Goal: Information Seeking & Learning: Learn about a topic

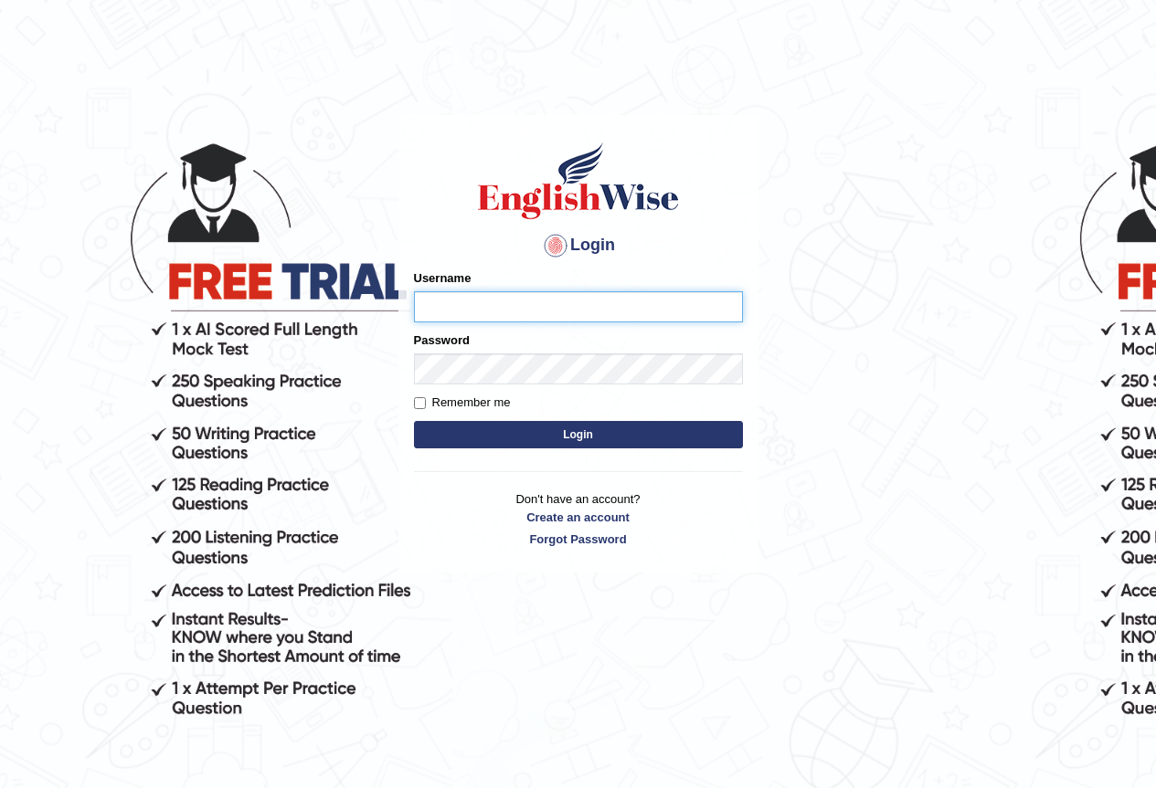
click at [577, 304] on input "Username" at bounding box center [578, 306] width 329 height 31
type input "Jose01"
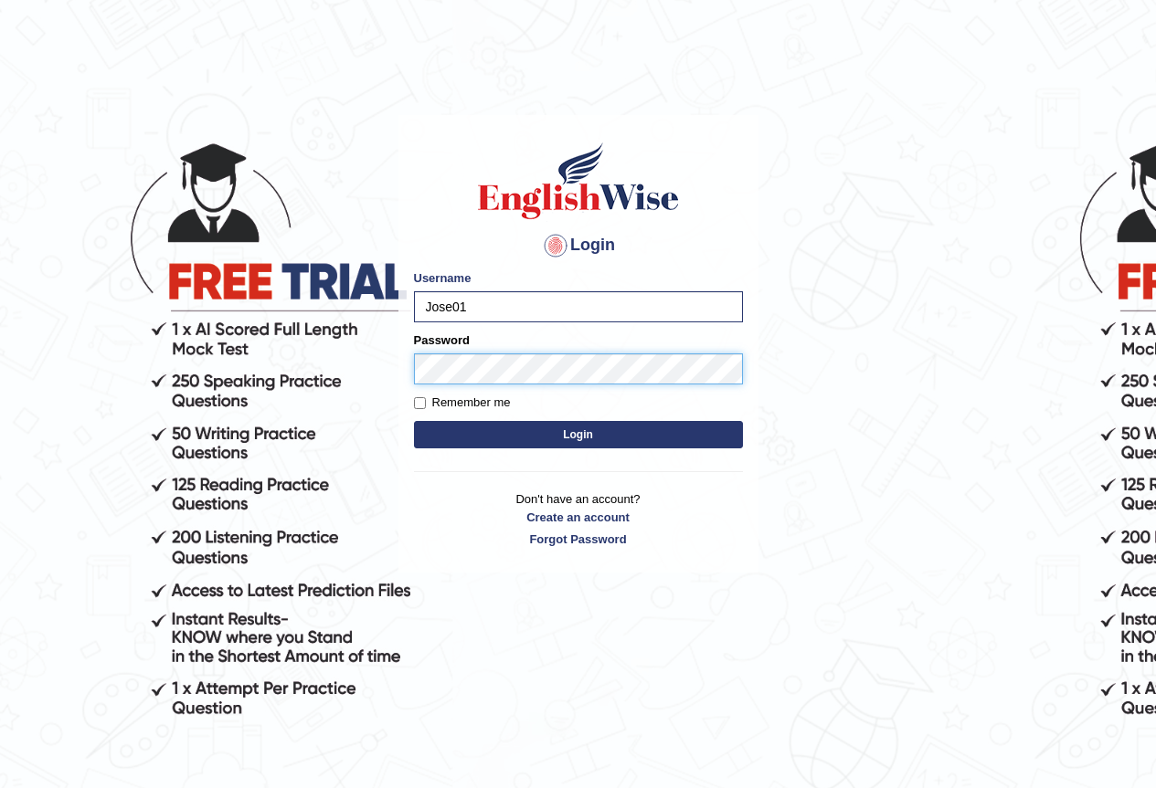
click at [414, 421] on button "Login" at bounding box center [578, 434] width 329 height 27
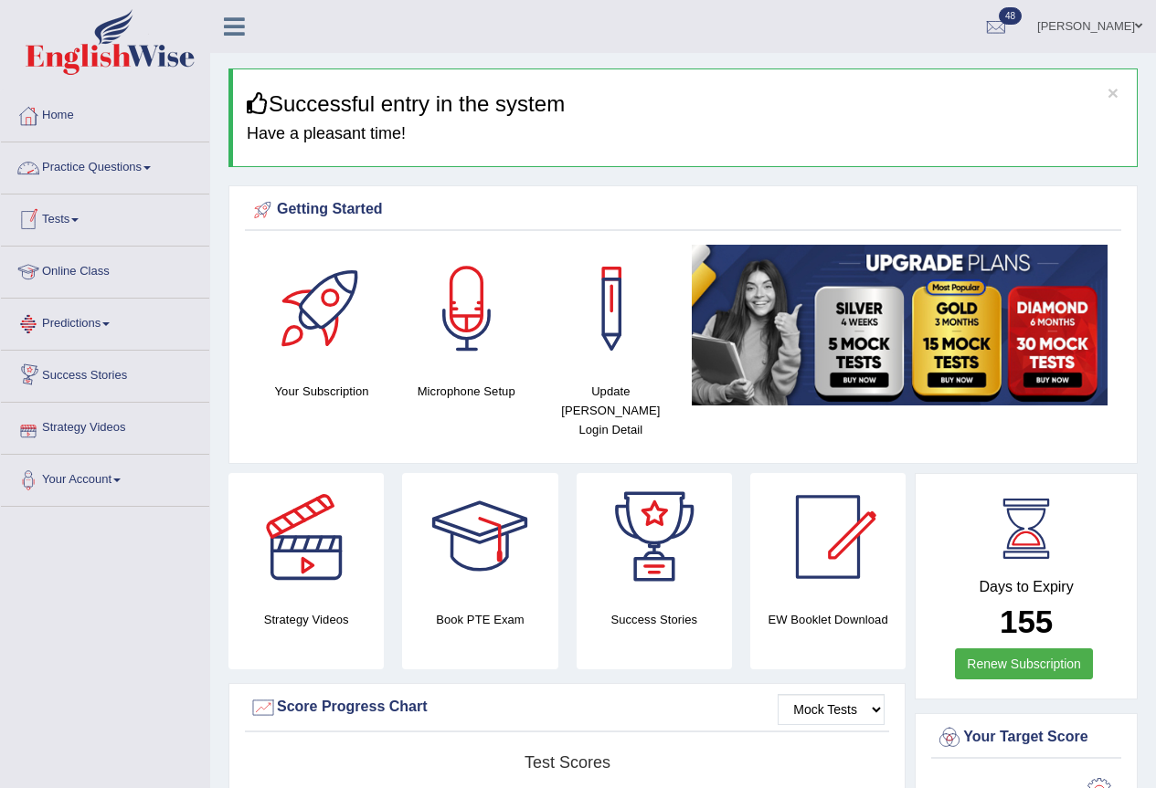
click at [149, 169] on link "Practice Questions" at bounding box center [105, 166] width 208 height 46
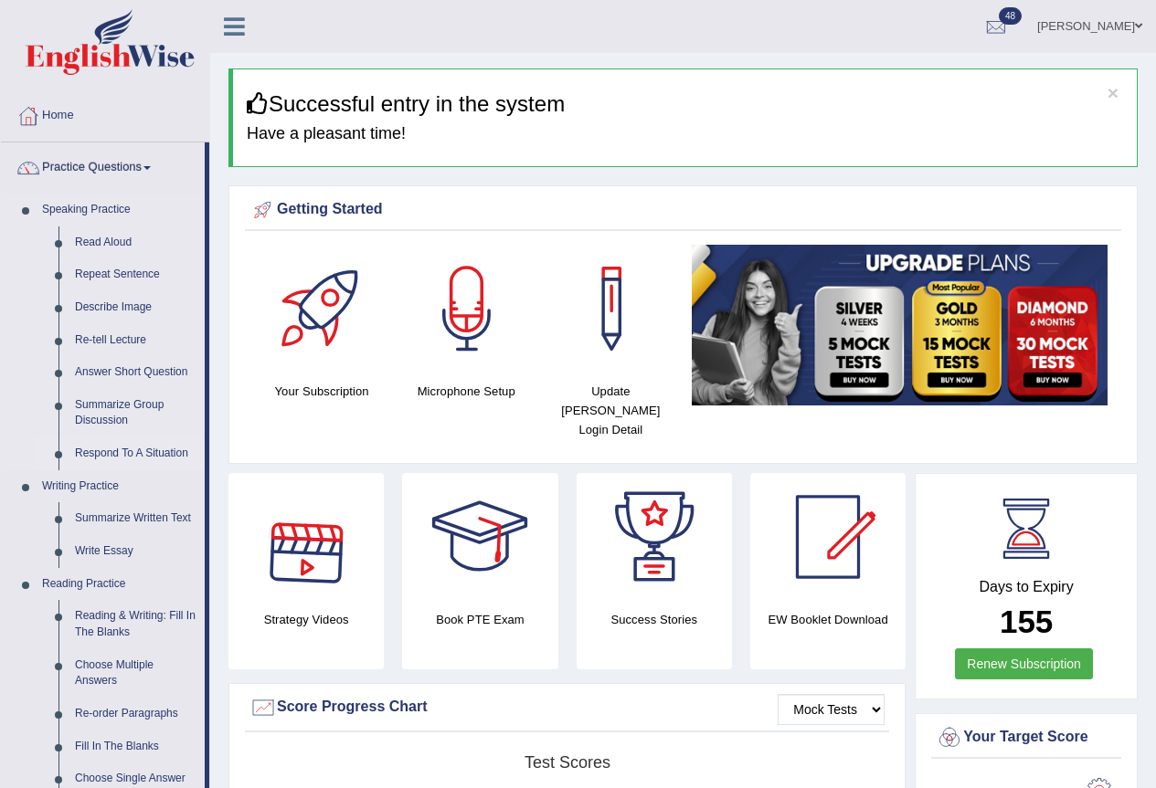
click at [153, 449] on link "Respond To A Situation" at bounding box center [136, 454] width 138 height 33
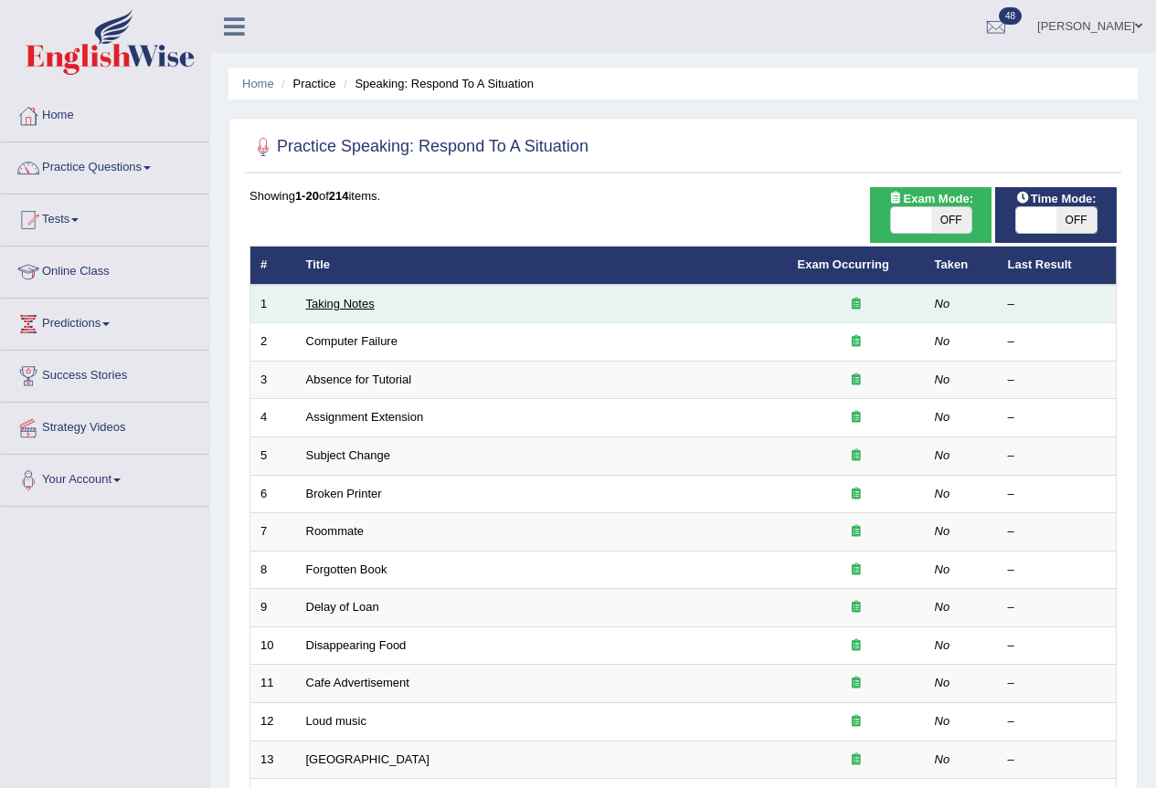
click at [351, 298] on link "Taking Notes" at bounding box center [340, 304] width 69 height 14
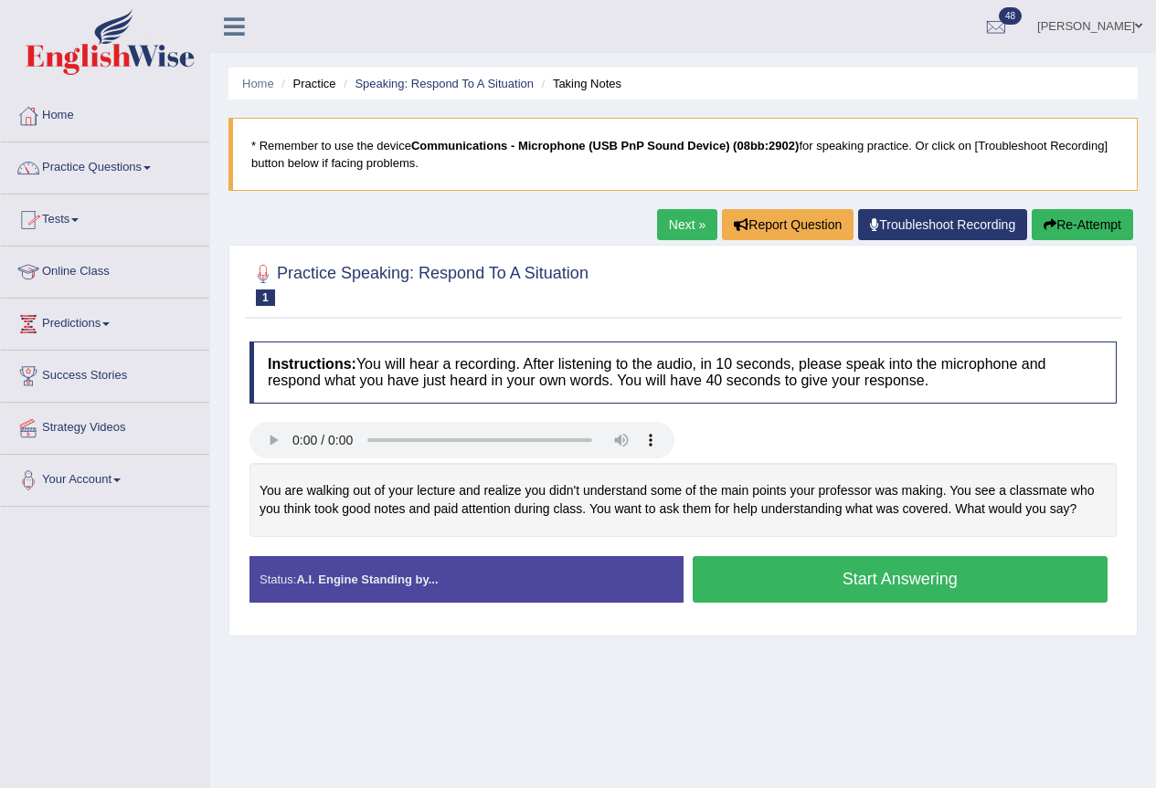
click at [153, 172] on link "Practice Questions" at bounding box center [105, 166] width 208 height 46
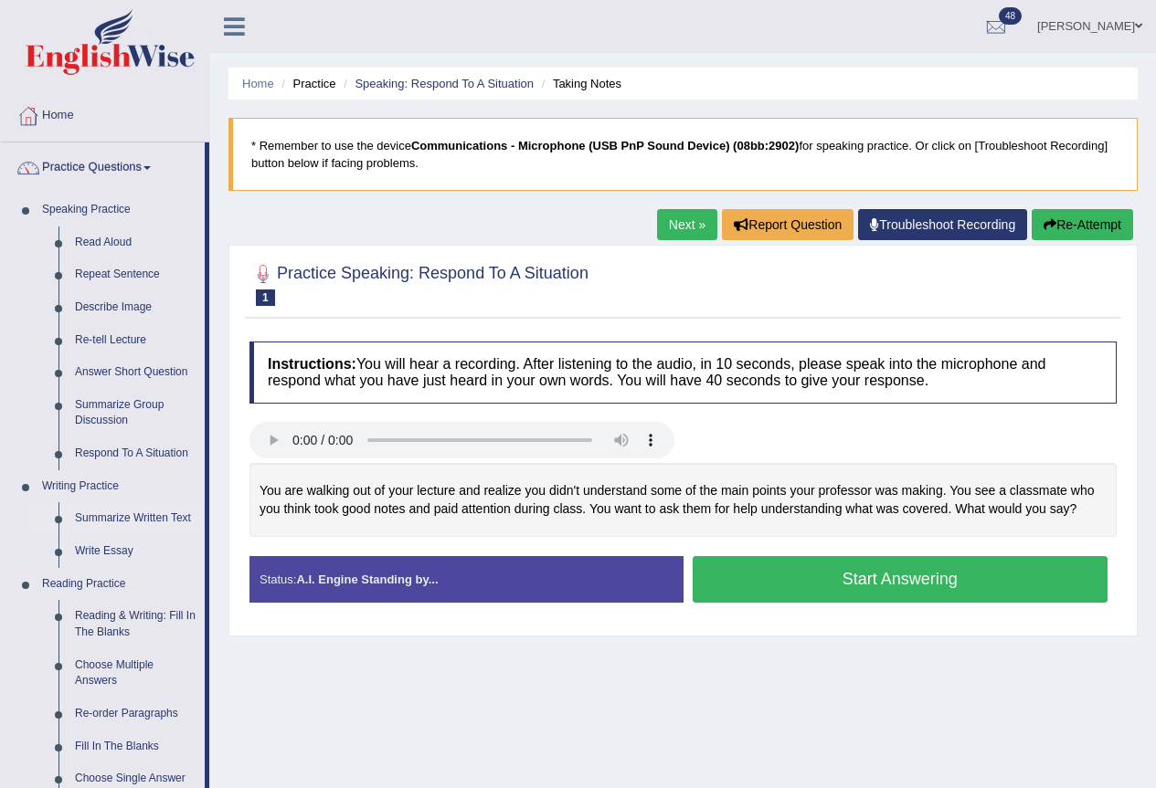
click at [144, 520] on link "Summarize Written Text" at bounding box center [136, 518] width 138 height 33
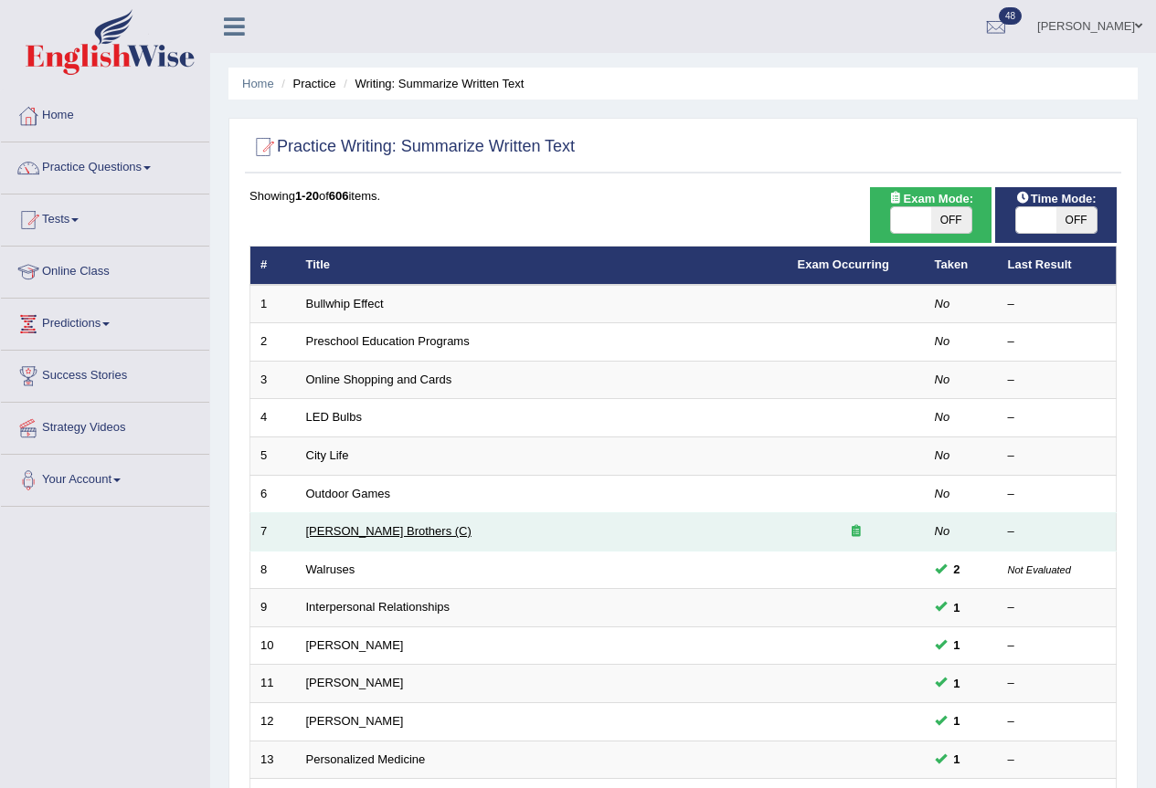
click at [342, 530] on link "[PERSON_NAME] Brothers (C)" at bounding box center [388, 531] width 165 height 14
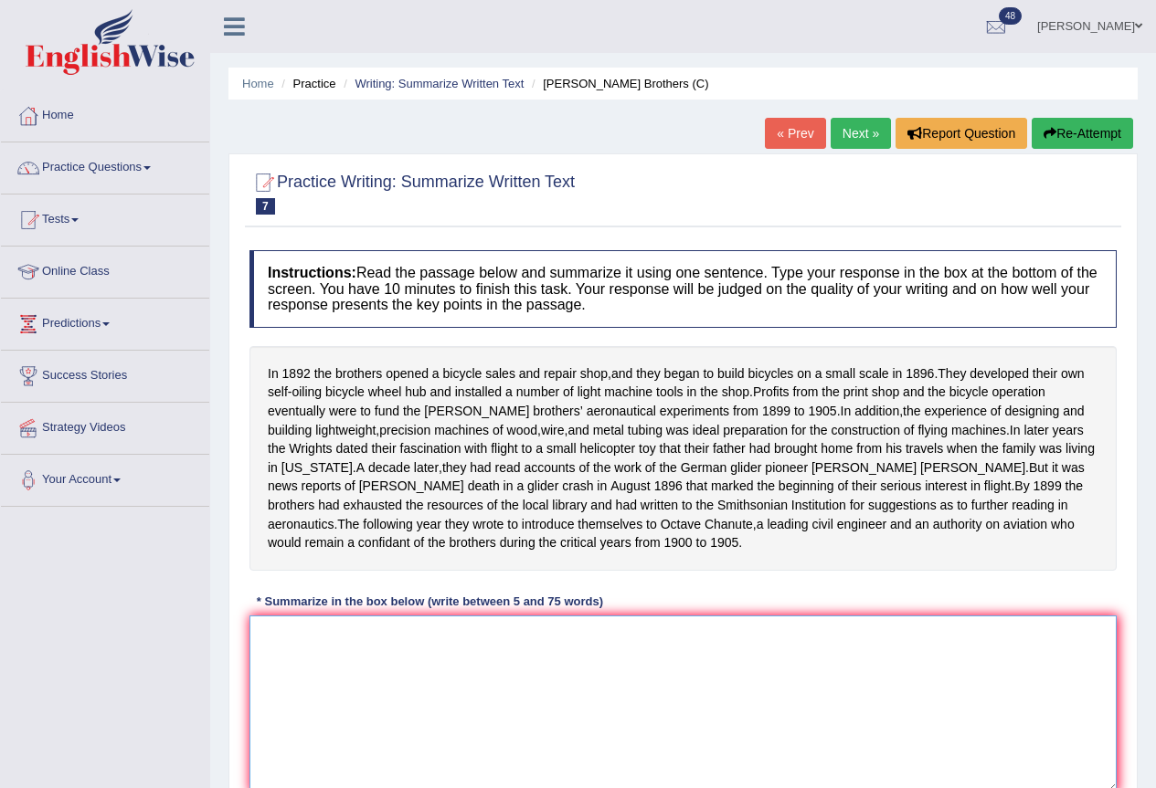
click at [392, 676] on textarea at bounding box center [682, 704] width 867 height 177
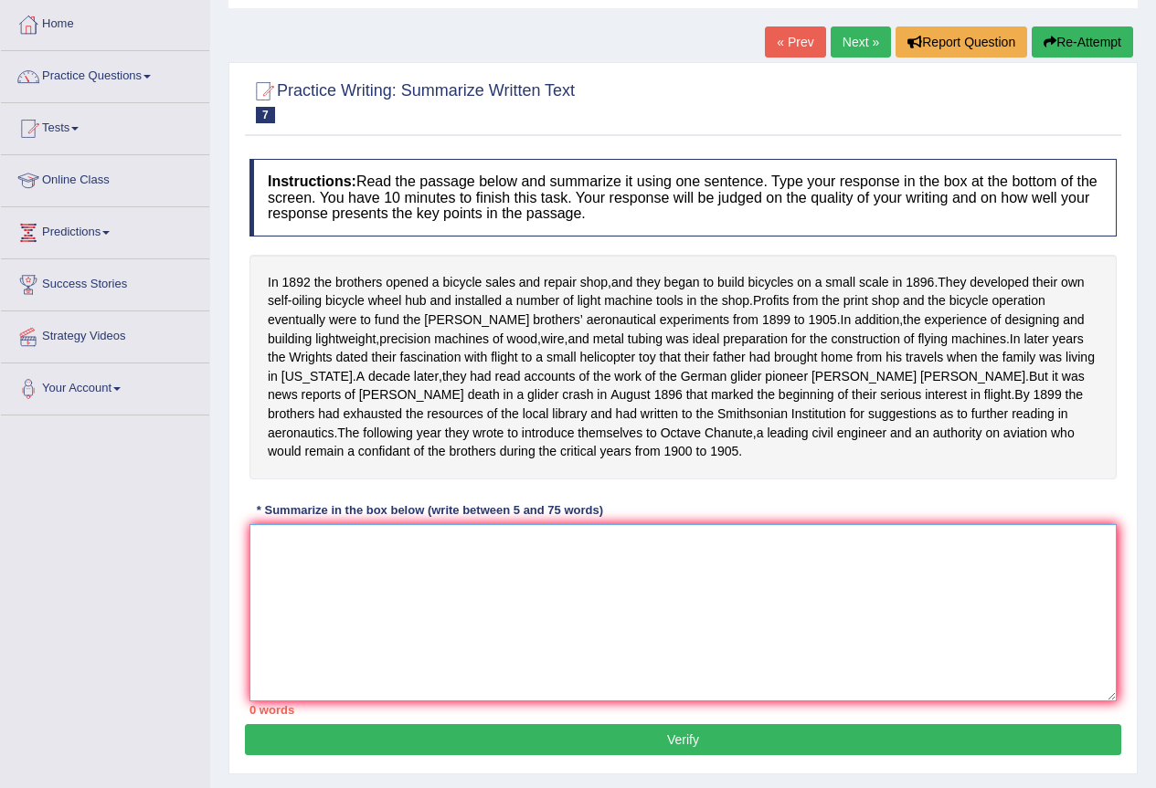
click at [379, 602] on textarea at bounding box center [682, 612] width 867 height 177
type textarea "Y"
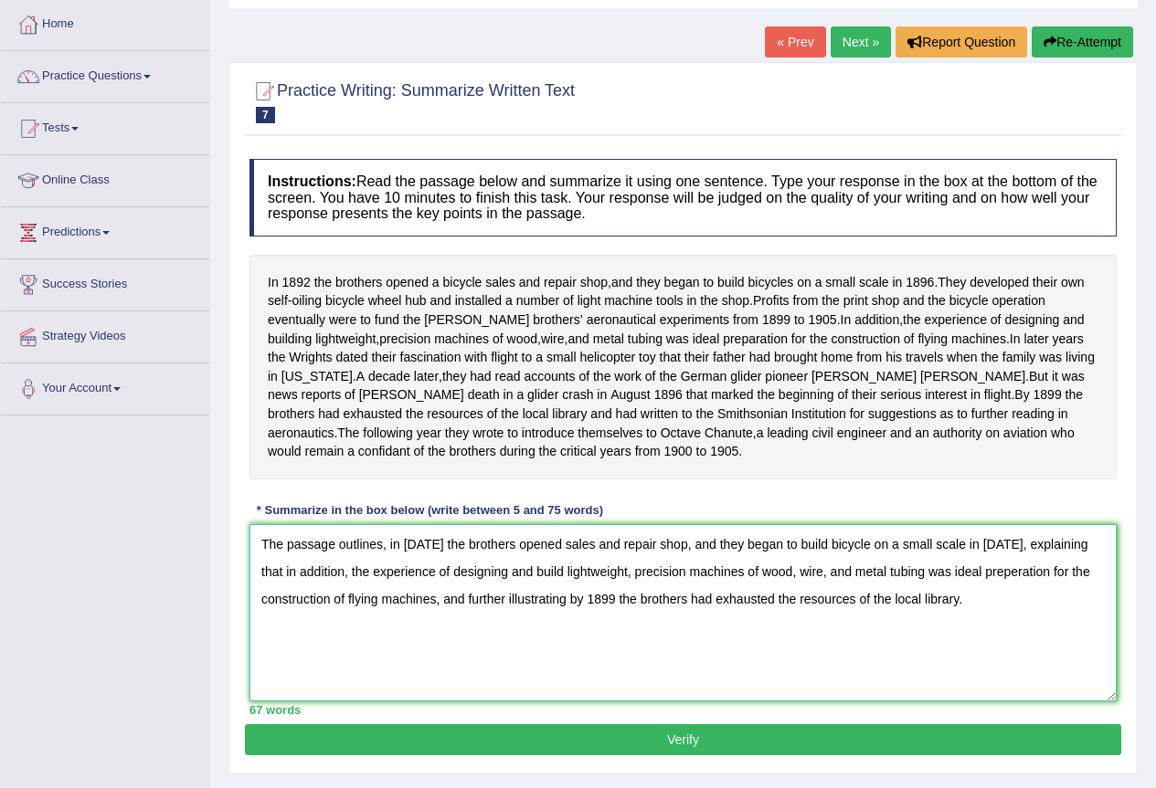
type textarea "The passage outlines, in 1892 the brothers opened sales and repair shop, and th…"
click at [657, 755] on button "Verify" at bounding box center [683, 739] width 876 height 31
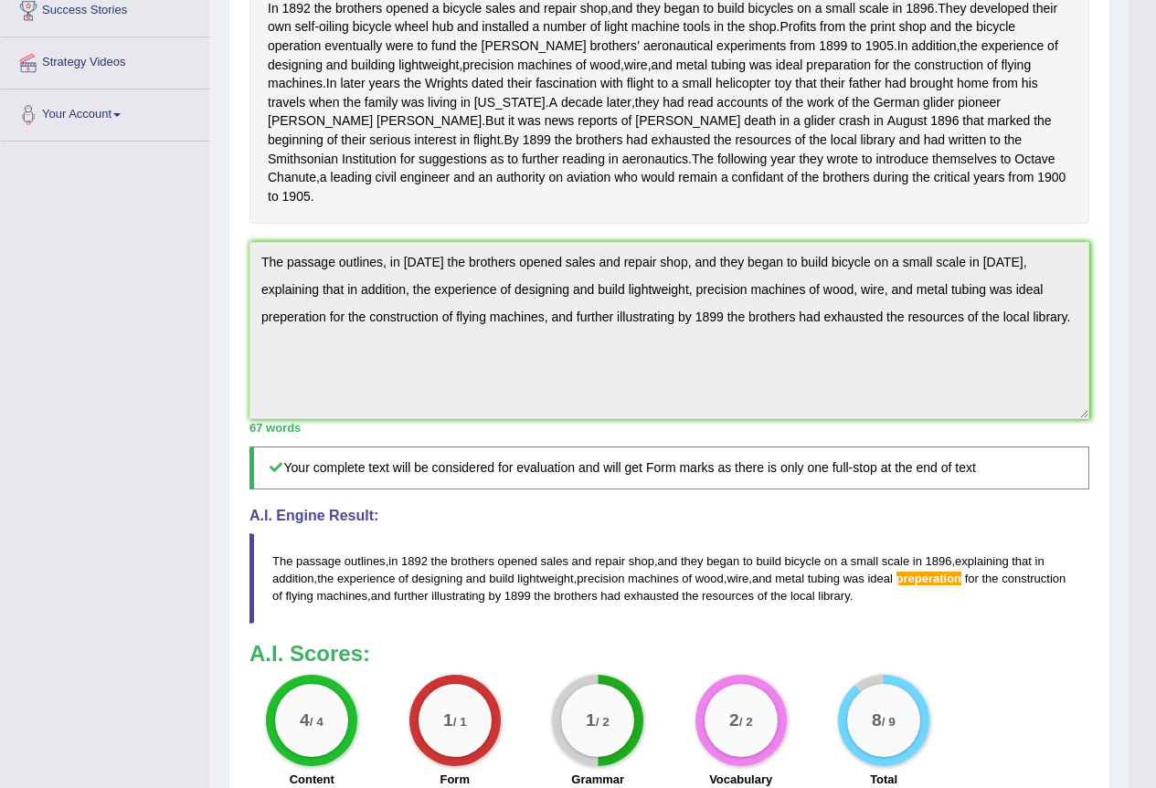
scroll to position [457, 0]
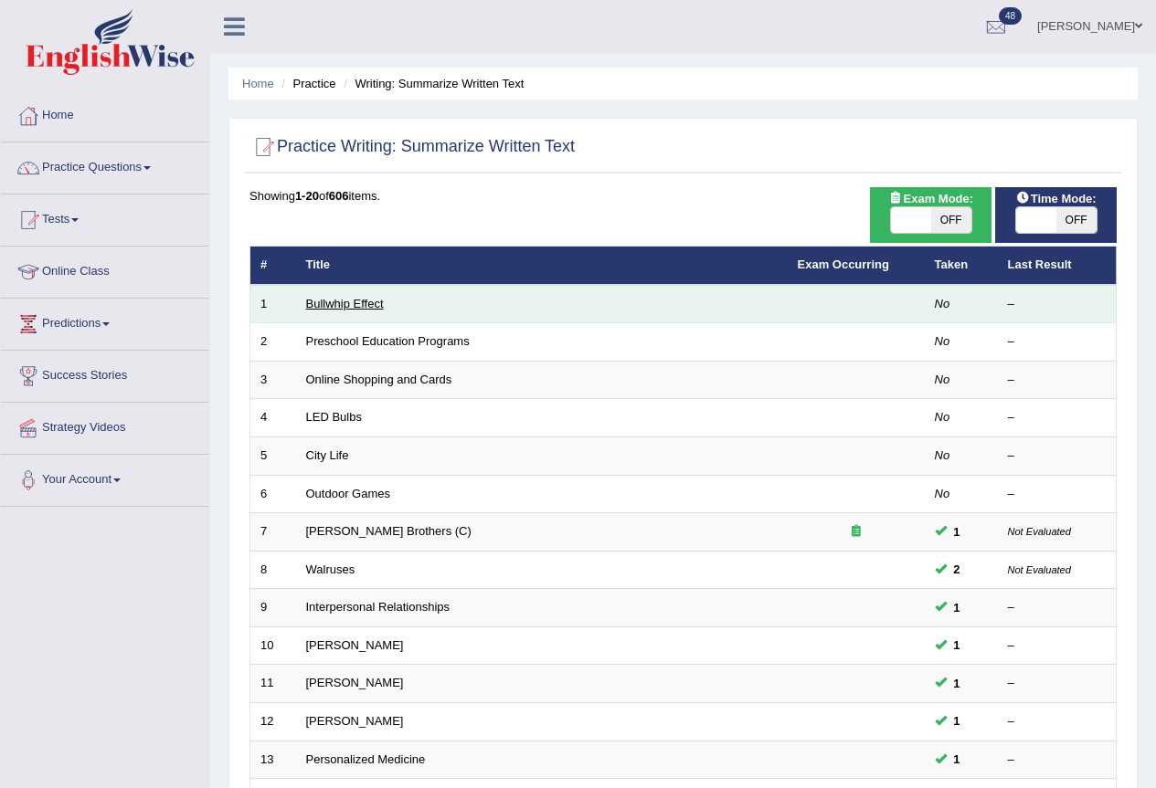
click at [325, 309] on link "Bullwhip Effect" at bounding box center [345, 304] width 78 height 14
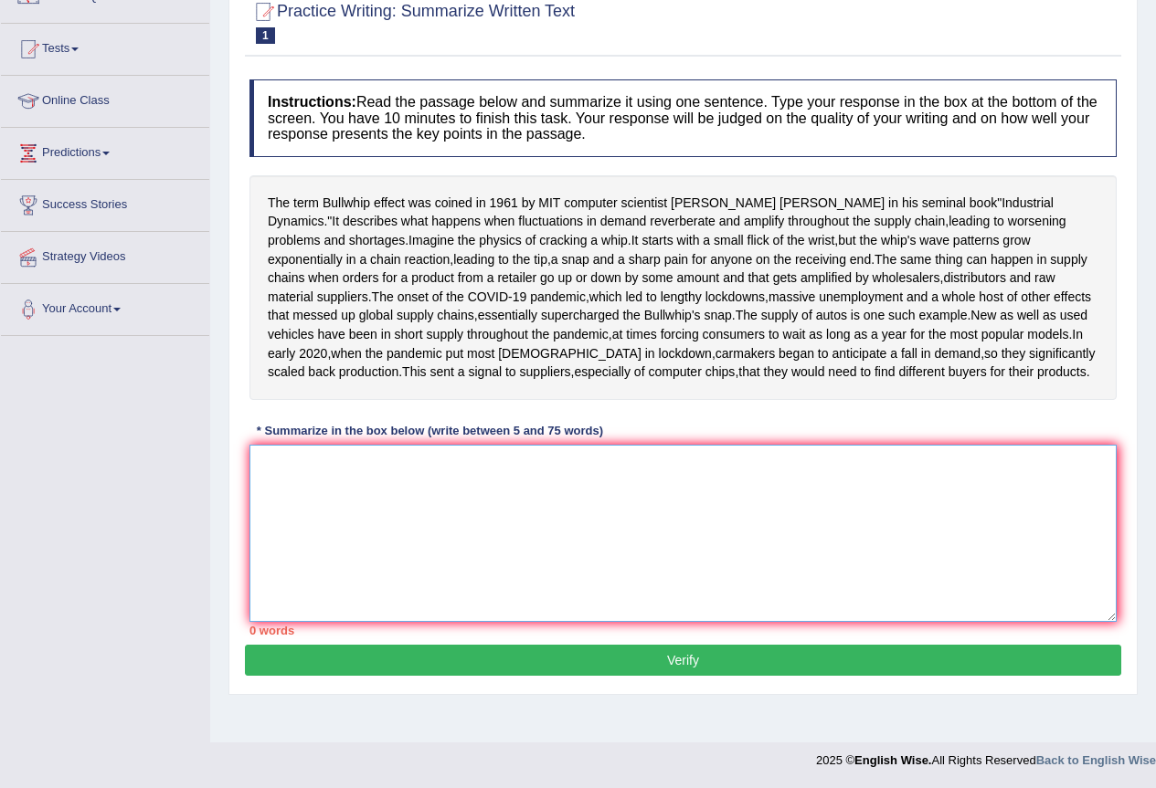
click at [442, 537] on textarea at bounding box center [682, 533] width 867 height 177
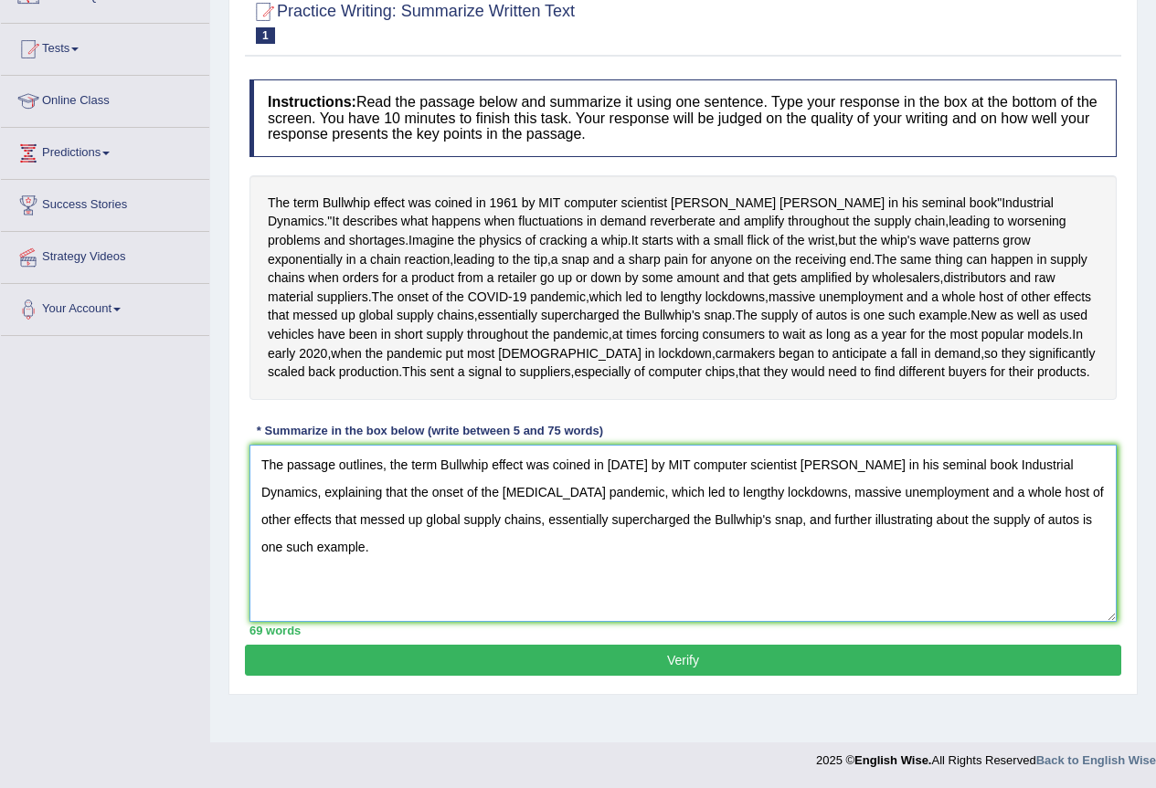
type textarea "The passage outlines, the term Bullwhip effect was coined in 1961 by MIT comput…"
click at [693, 676] on button "Verify" at bounding box center [683, 660] width 876 height 31
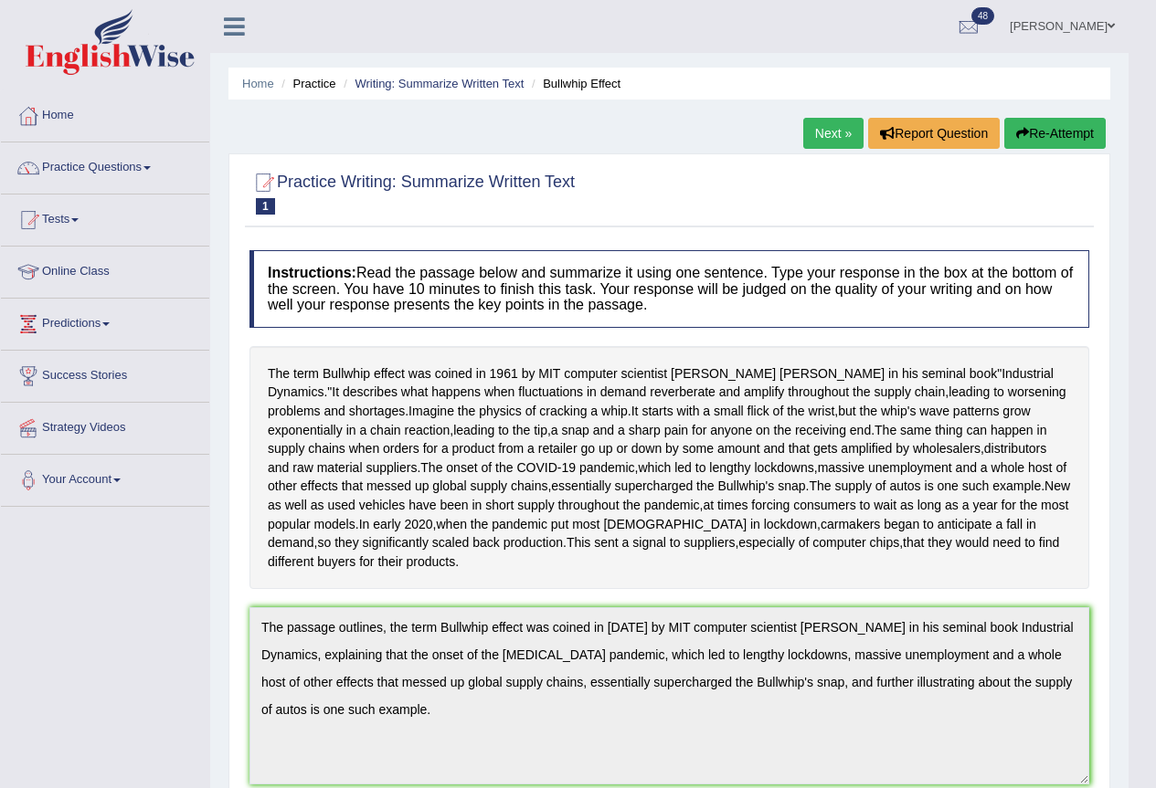
click at [153, 165] on link "Practice Questions" at bounding box center [105, 166] width 208 height 46
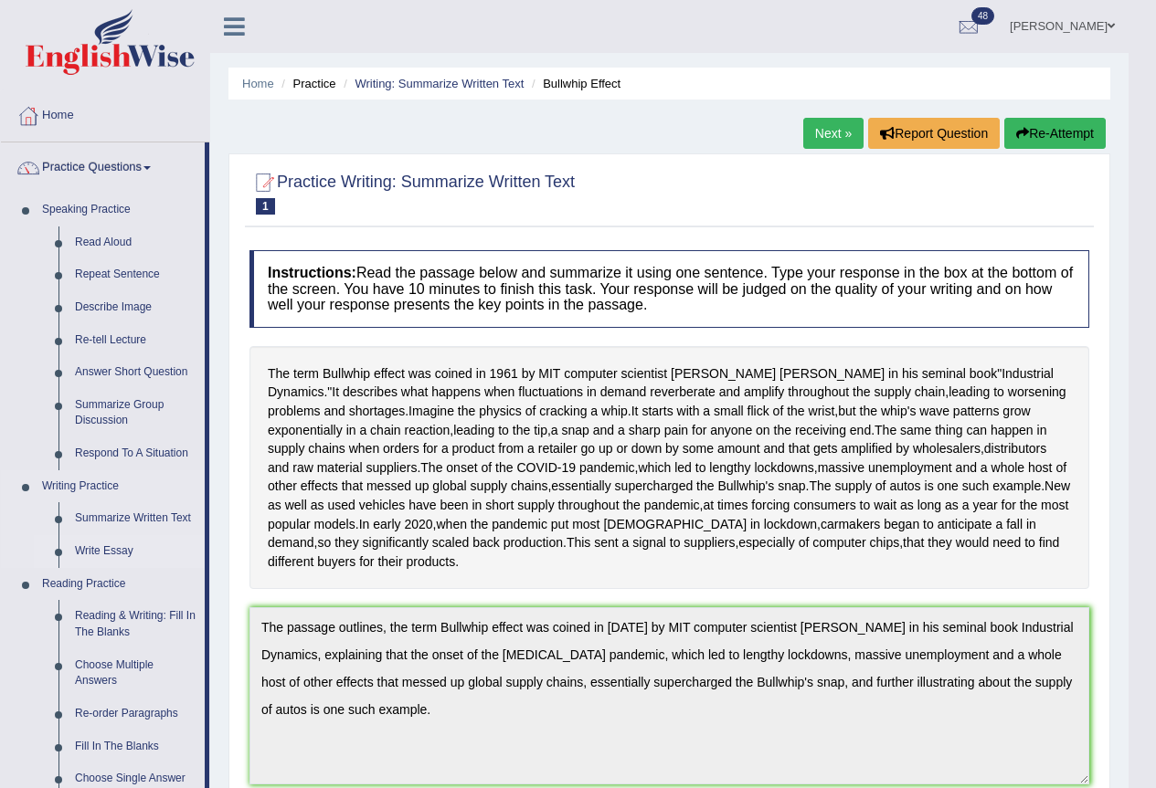
click at [107, 554] on link "Write Essay" at bounding box center [136, 551] width 138 height 33
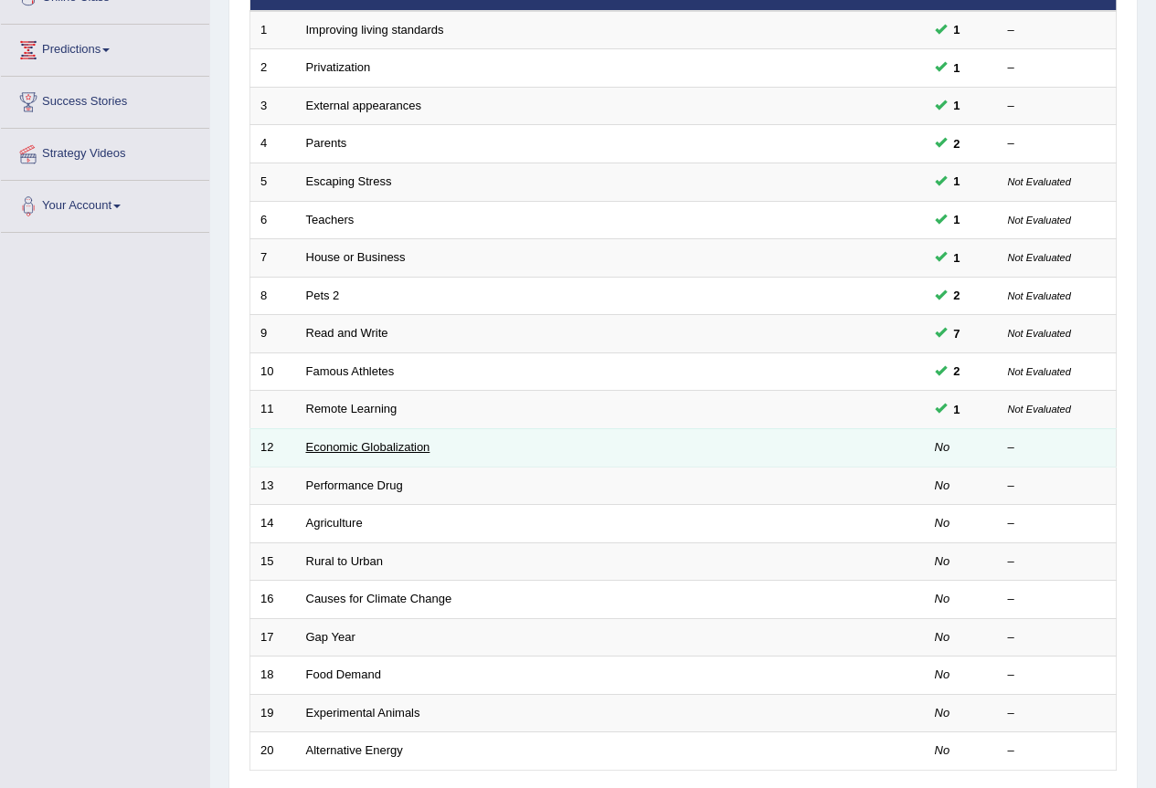
click at [396, 449] on link "Economic Globalization" at bounding box center [368, 447] width 124 height 14
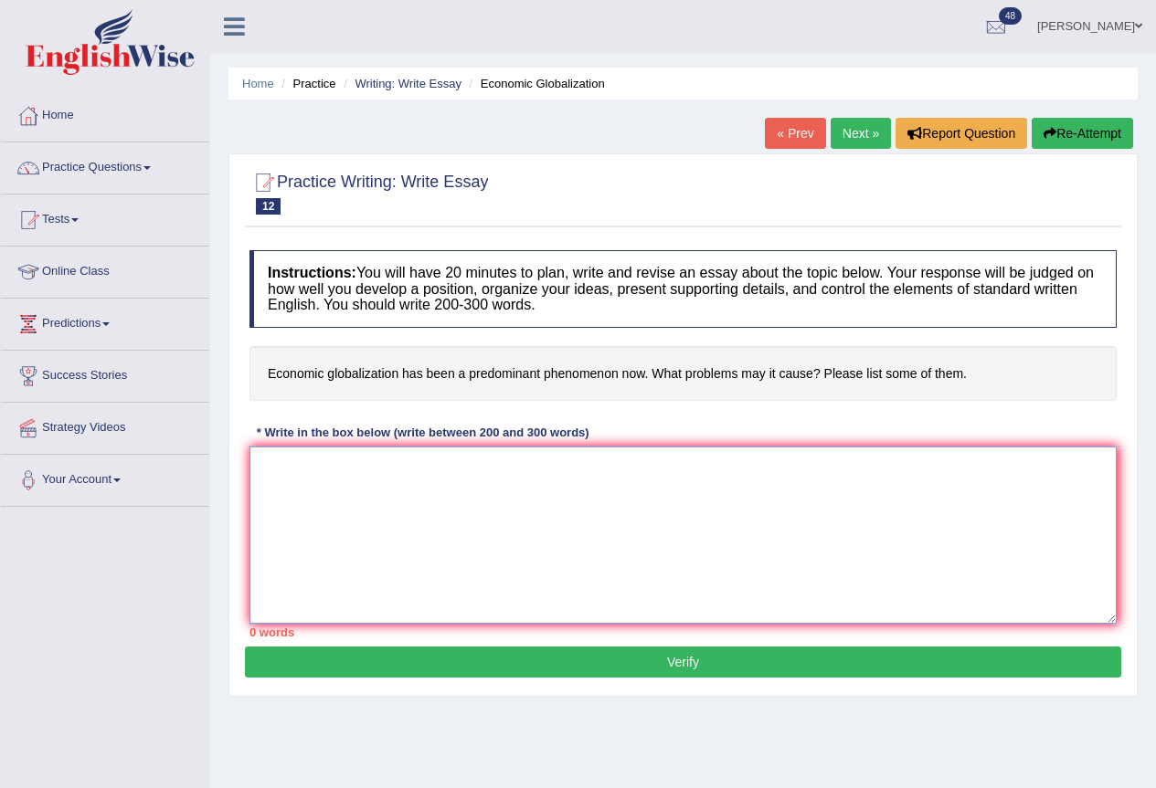
click at [379, 567] on textarea at bounding box center [682, 535] width 867 height 177
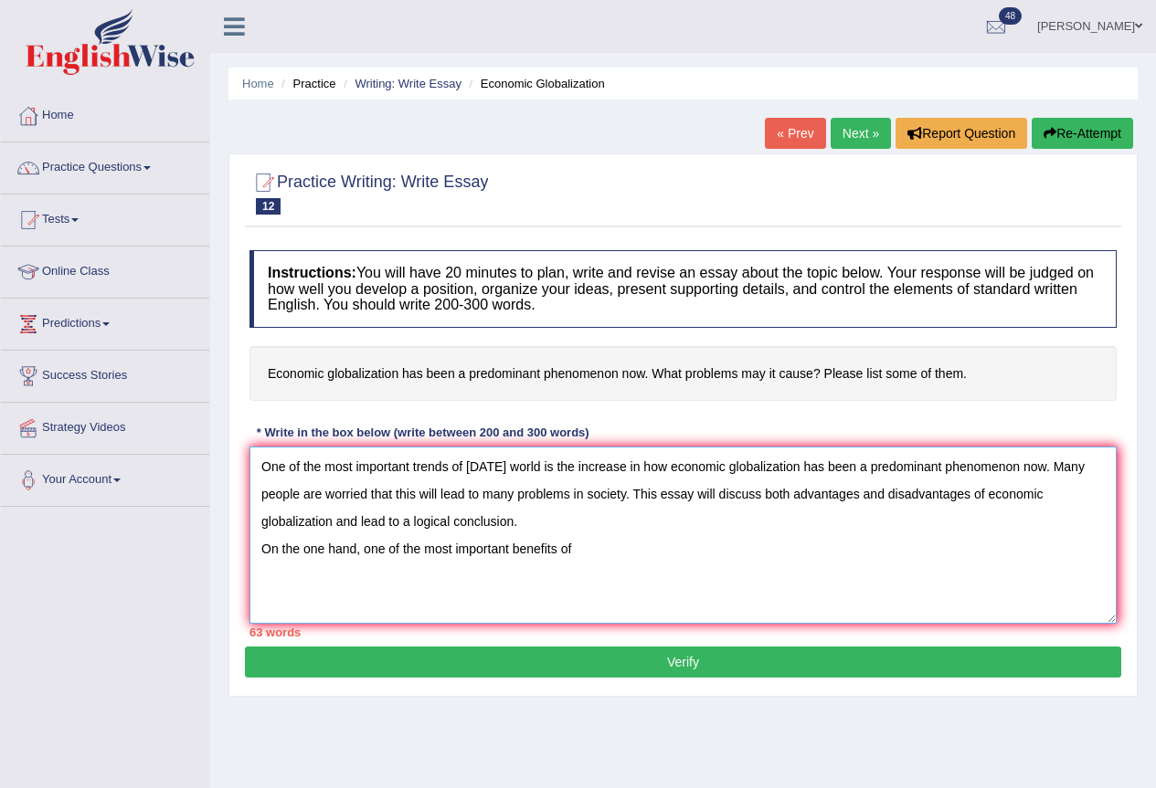
drag, startPoint x: 797, startPoint y: 467, endPoint x: 787, endPoint y: 597, distance: 131.0
drag, startPoint x: 787, startPoint y: 597, endPoint x: 709, endPoint y: 567, distance: 84.1
click at [709, 567] on textarea "One of the most important trends of [DATE] world is the increase in how economi…" at bounding box center [682, 535] width 867 height 177
drag, startPoint x: 797, startPoint y: 469, endPoint x: 732, endPoint y: 586, distance: 134.5
click at [732, 586] on textarea "One of the most important trends of [DATE] world is the increase in how economi…" at bounding box center [682, 535] width 867 height 177
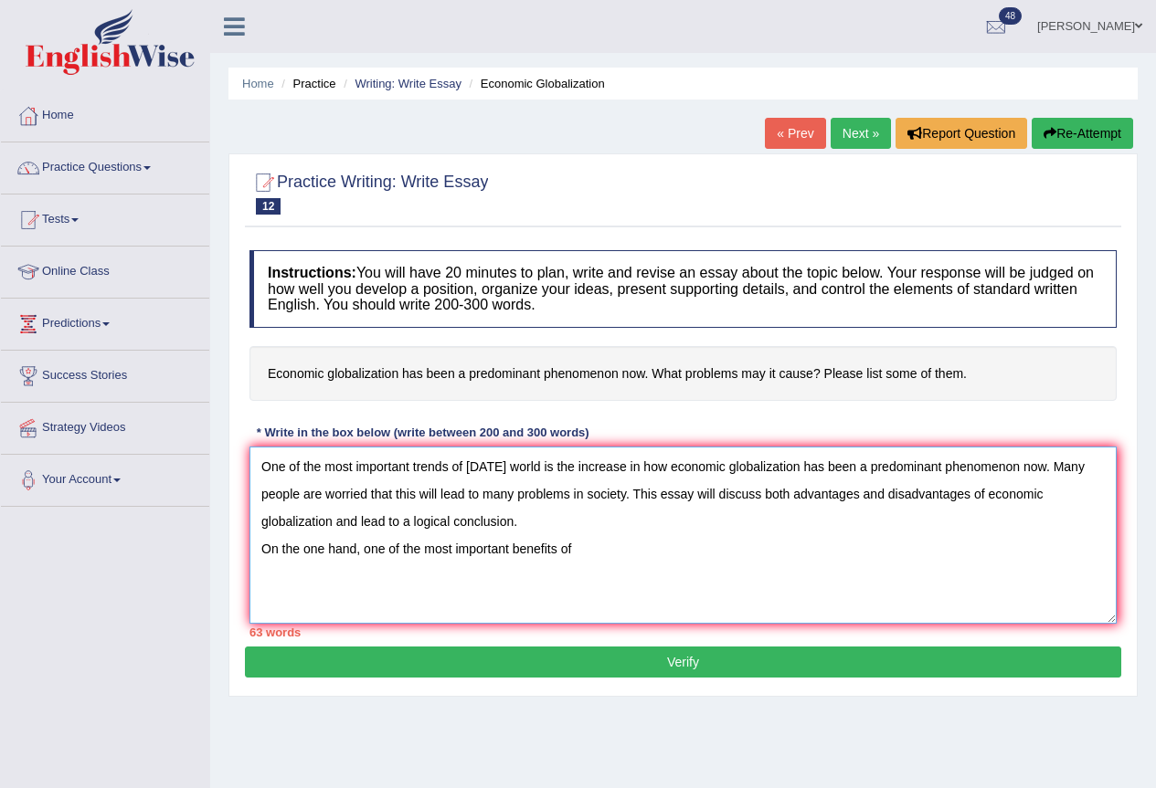
click at [733, 587] on textarea "One of the most important trends of [DATE] world is the increase in how economi…" at bounding box center [682, 535] width 867 height 177
click at [804, 466] on textarea "One of the most important trends of [DATE] world is the increase in how economi…" at bounding box center [682, 535] width 867 height 177
drag, startPoint x: 800, startPoint y: 470, endPoint x: 668, endPoint y: 468, distance: 132.5
click at [668, 468] on textarea "One of the most important trends of [DATE] world is the increase in how economi…" at bounding box center [682, 535] width 867 height 177
click at [656, 567] on textarea "One of the most important trends of [DATE] world is the increase in how economi…" at bounding box center [682, 535] width 867 height 177
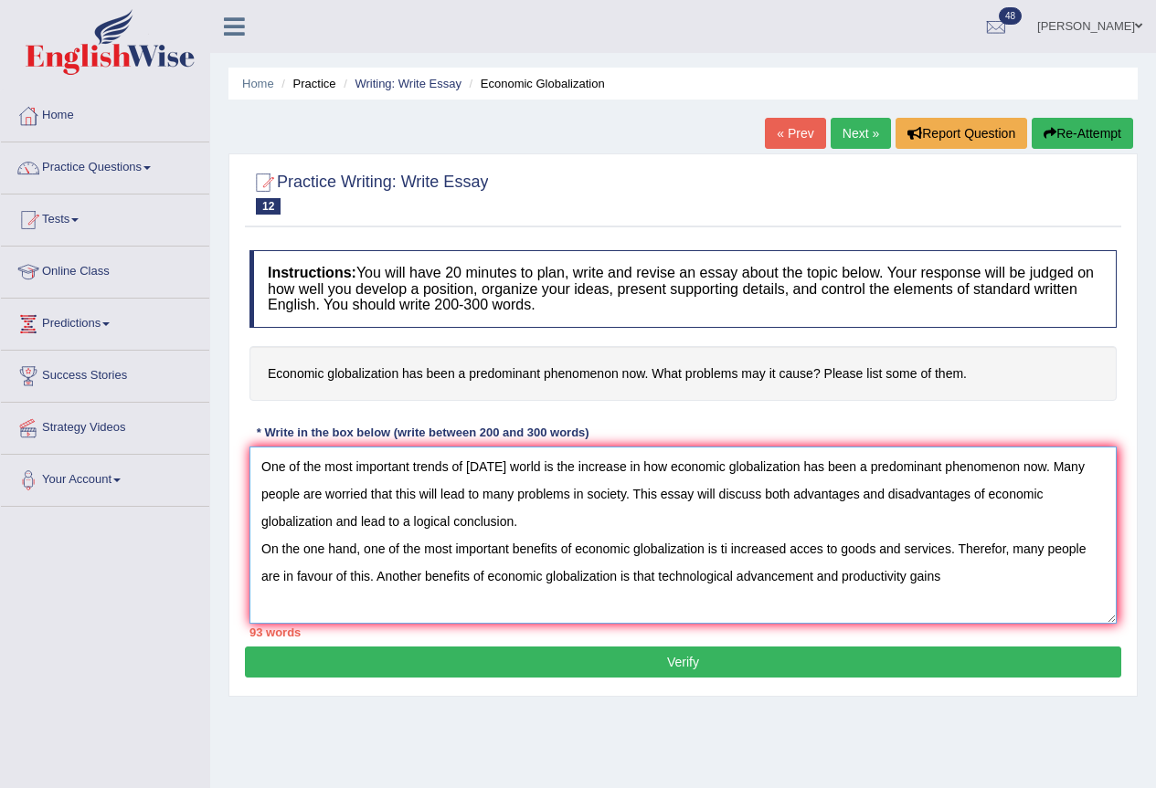
click at [812, 576] on textarea "One of the most important trends of [DATE] world is the increase in how economi…" at bounding box center [682, 535] width 867 height 177
click at [992, 585] on textarea "One of the most important trends of [DATE] world is the increase in how economi…" at bounding box center [682, 535] width 867 height 177
click at [658, 576] on textarea "One of the most important trends of [DATE] world is the increase in how economi…" at bounding box center [682, 535] width 867 height 177
drag, startPoint x: 1096, startPoint y: 578, endPoint x: 799, endPoint y: 584, distance: 296.9
click at [799, 584] on textarea "One of the most important trends of [DATE] world is the increase in how economi…" at bounding box center [682, 535] width 867 height 177
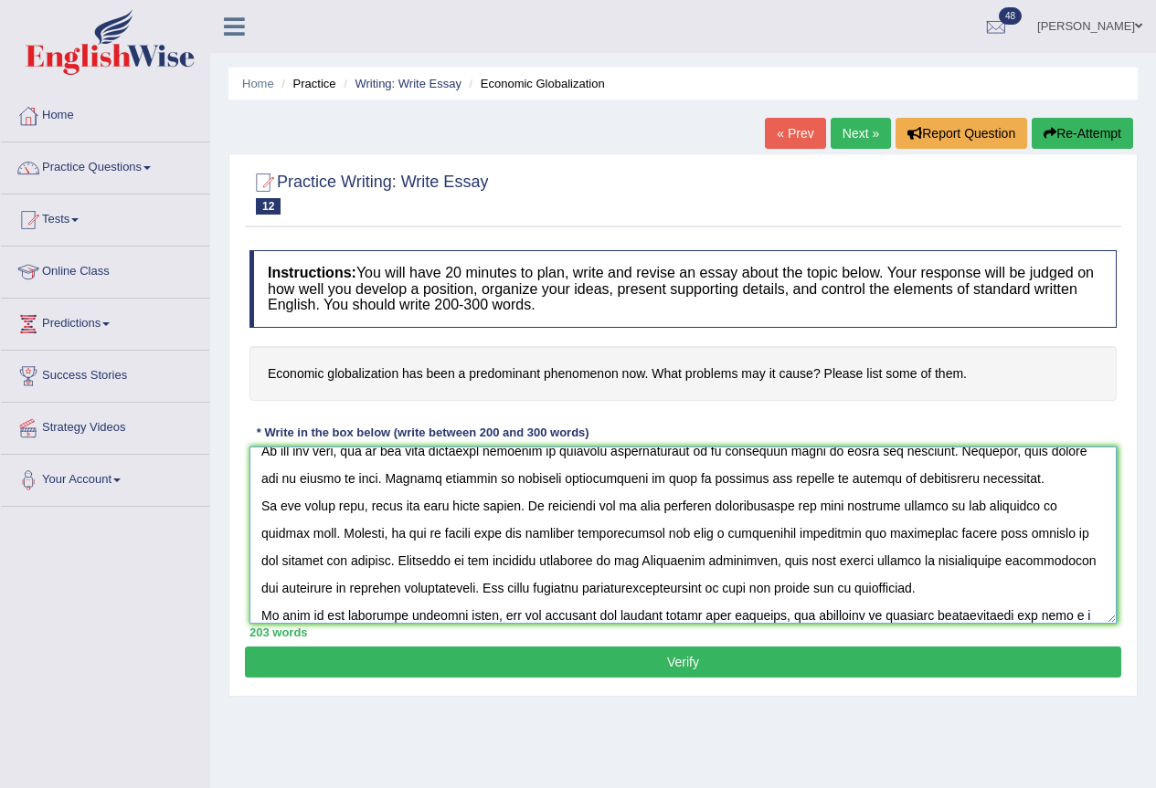
scroll to position [125, 0]
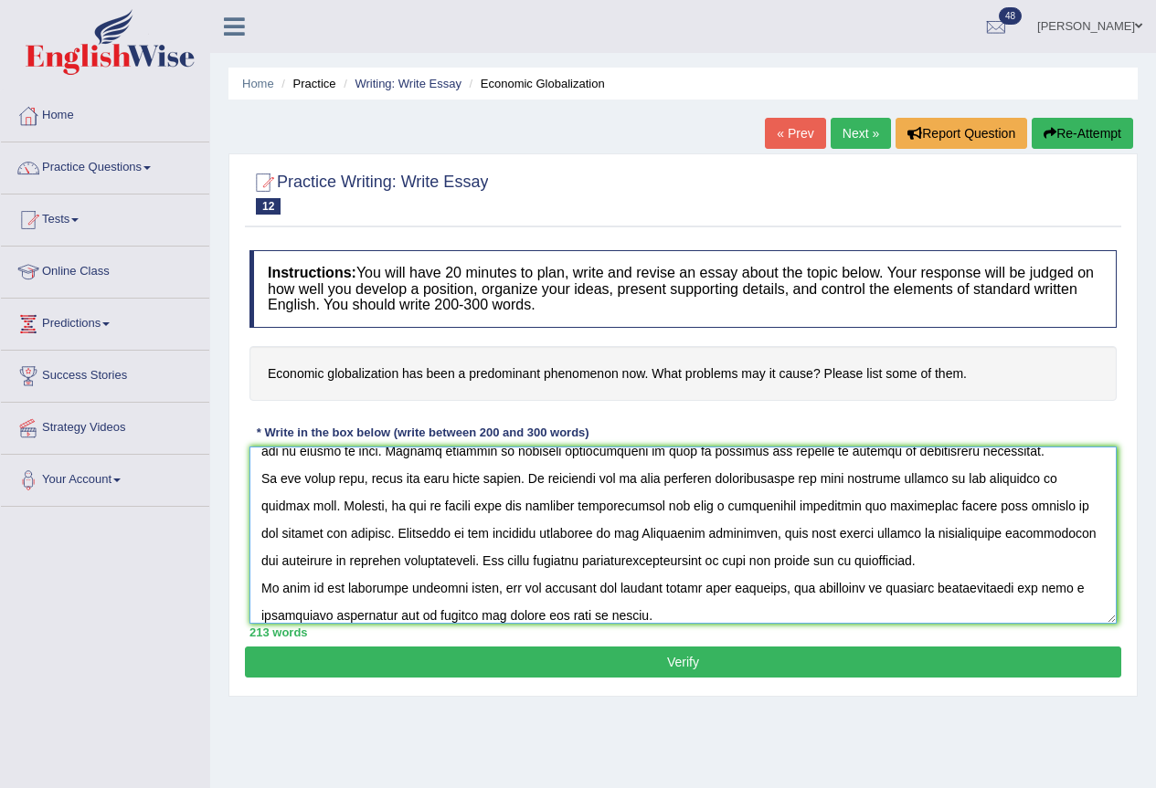
type textarea "One of the most important trends of [DATE] world is the increase in how economi…"
click at [718, 660] on button "Verify" at bounding box center [683, 662] width 876 height 31
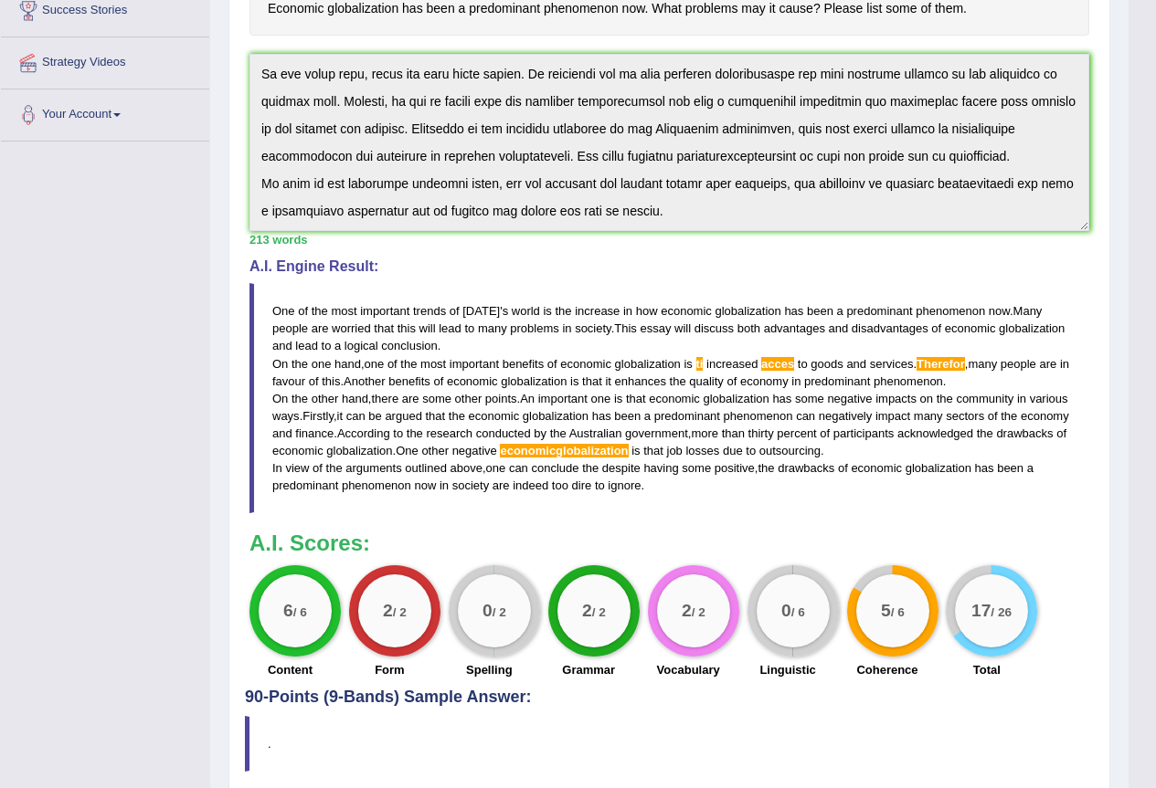
scroll to position [0, 0]
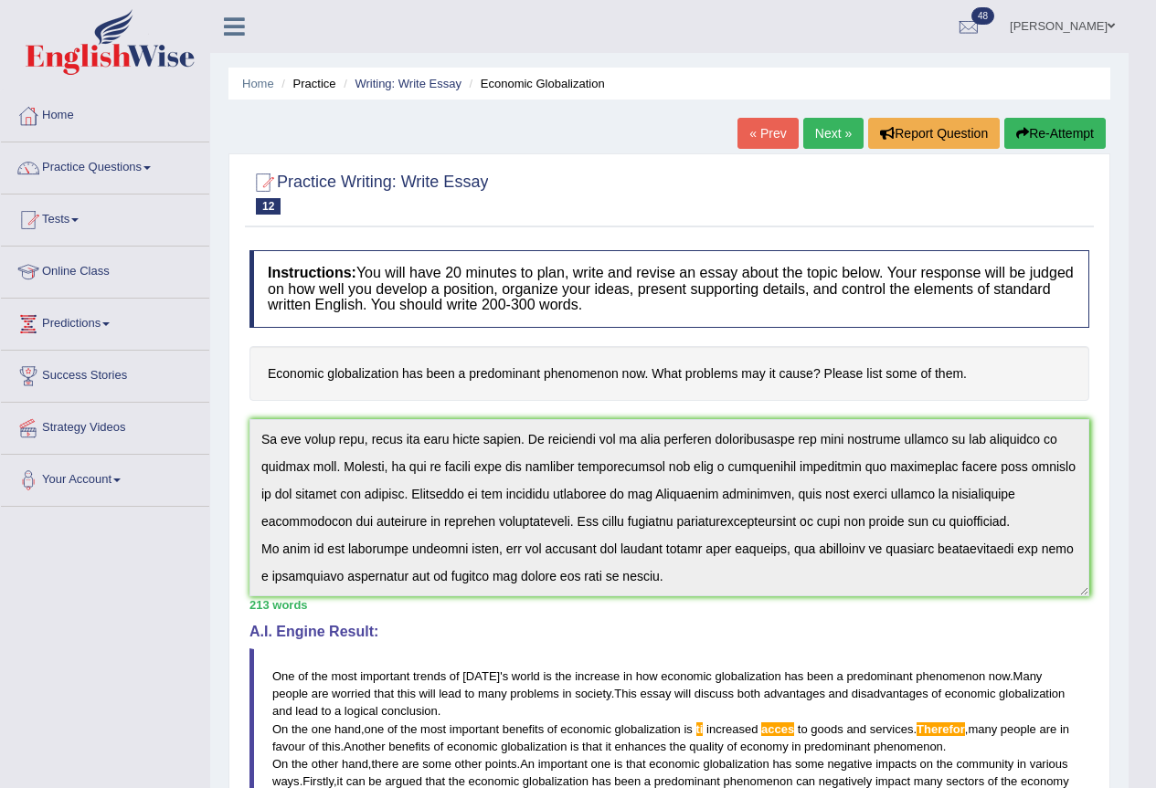
drag, startPoint x: 665, startPoint y: 588, endPoint x: 810, endPoint y: 653, distance: 159.1
click at [810, 653] on blockquote "One of the most important trends of today ' s world is the increase in how econ…" at bounding box center [669, 764] width 840 height 230
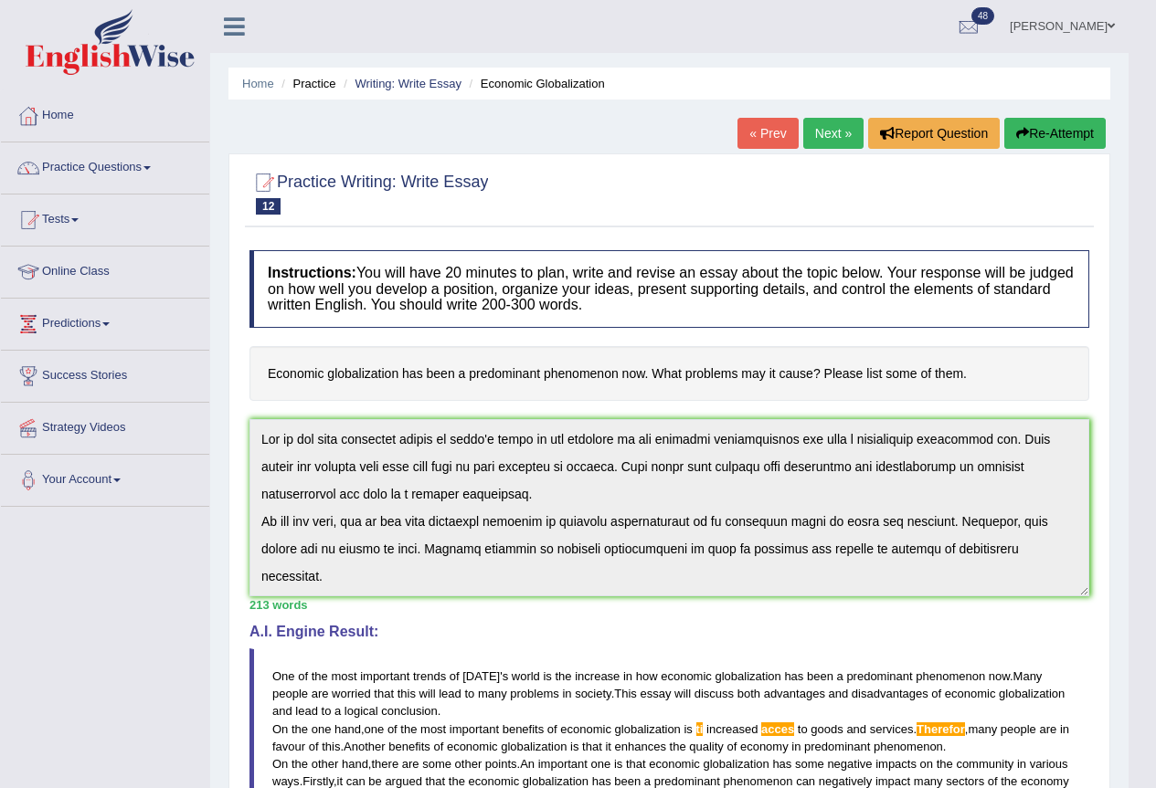
click at [255, 415] on div "Instructions: You will have 20 minutes to plan, write and revise an essay about…" at bounding box center [669, 647] width 849 height 813
click at [1071, 138] on button "Re-Attempt" at bounding box center [1054, 133] width 101 height 31
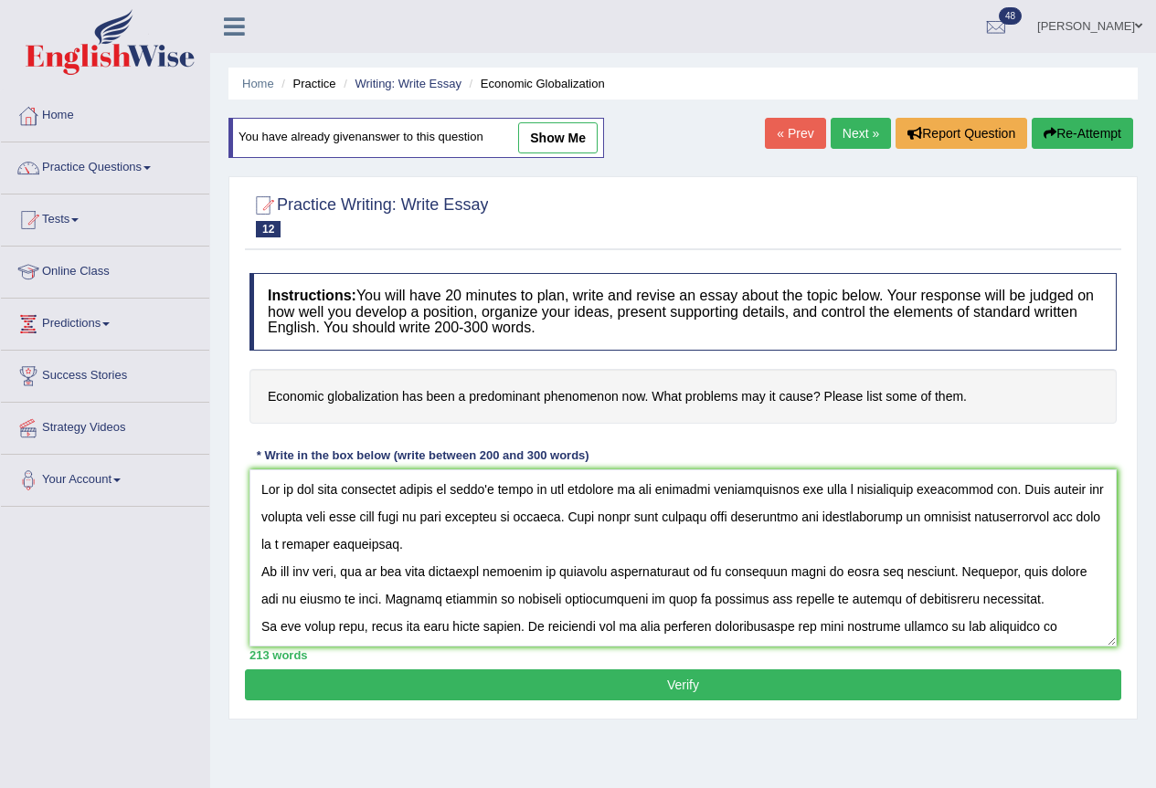
click at [726, 571] on textarea at bounding box center [682, 558] width 867 height 177
click at [819, 573] on textarea at bounding box center [682, 558] width 867 height 177
click at [823, 575] on textarea at bounding box center [682, 558] width 867 height 177
click at [1011, 571] on textarea at bounding box center [682, 558] width 867 height 177
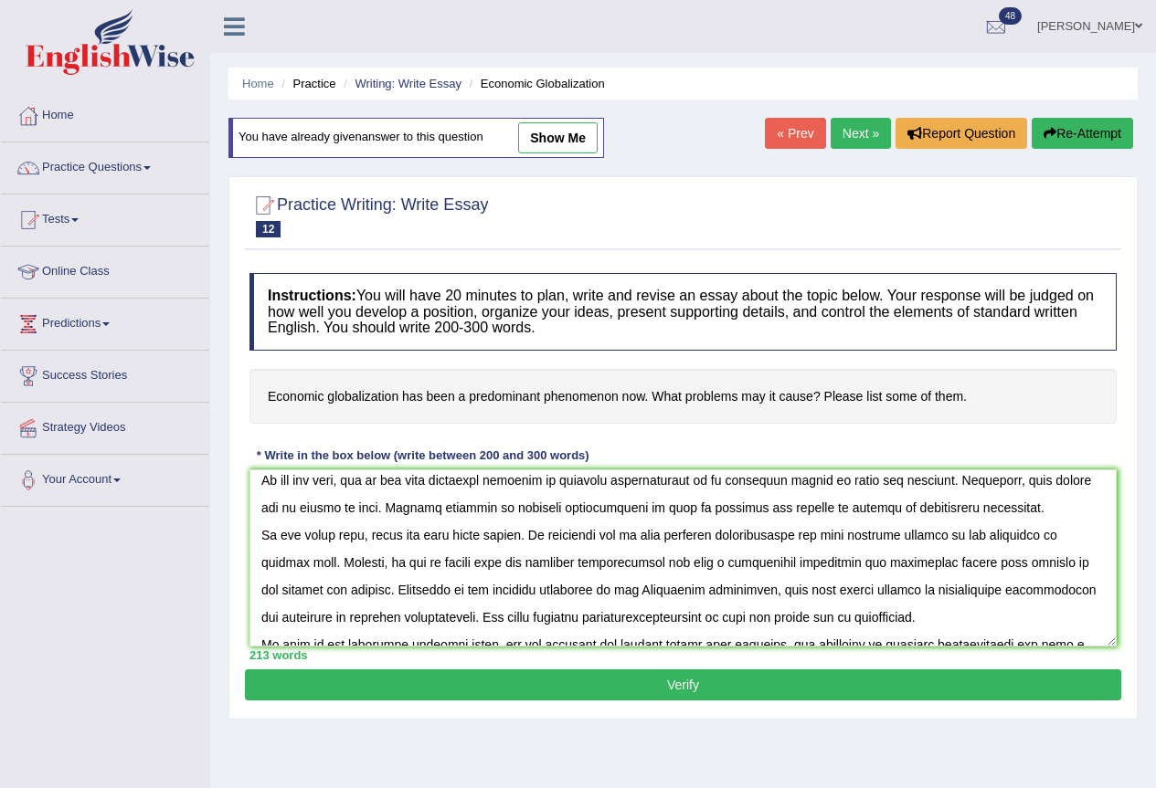
scroll to position [137, 0]
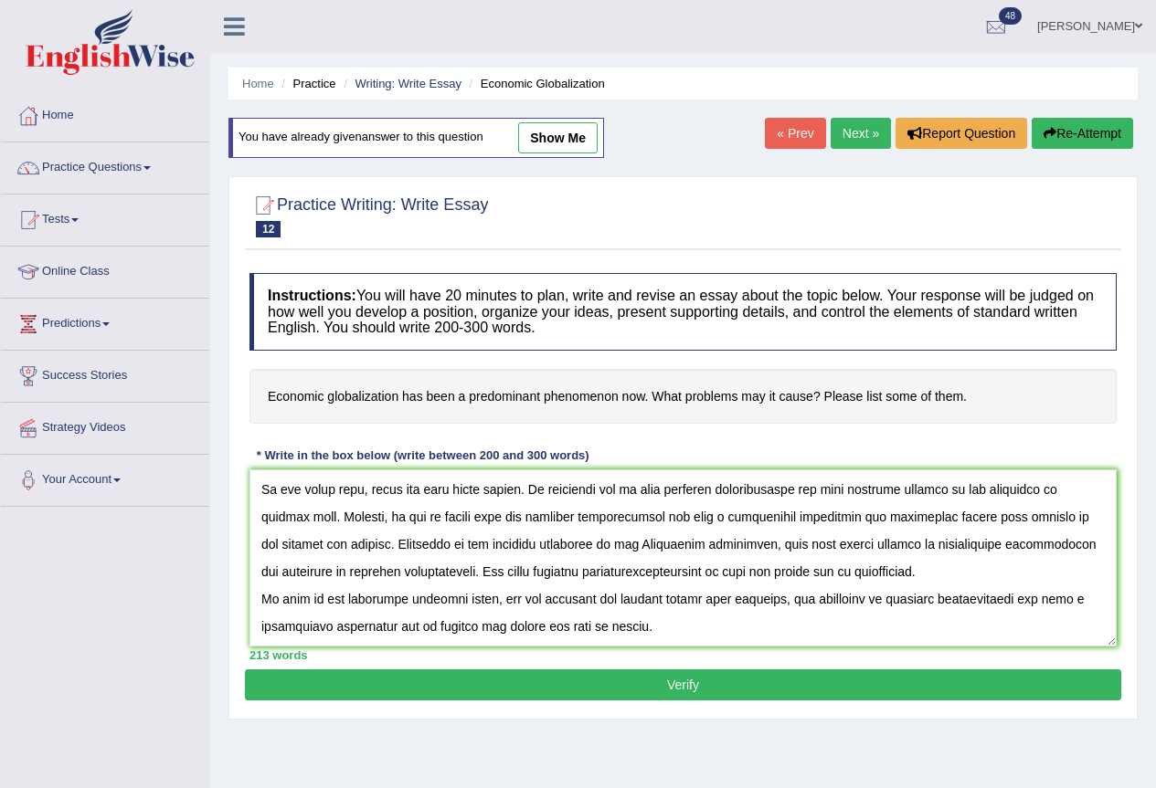
click at [749, 572] on textarea at bounding box center [682, 558] width 867 height 177
type textarea "One of the most important trends of today's world is the increase in how econom…"
click at [688, 685] on button "Verify" at bounding box center [683, 685] width 876 height 31
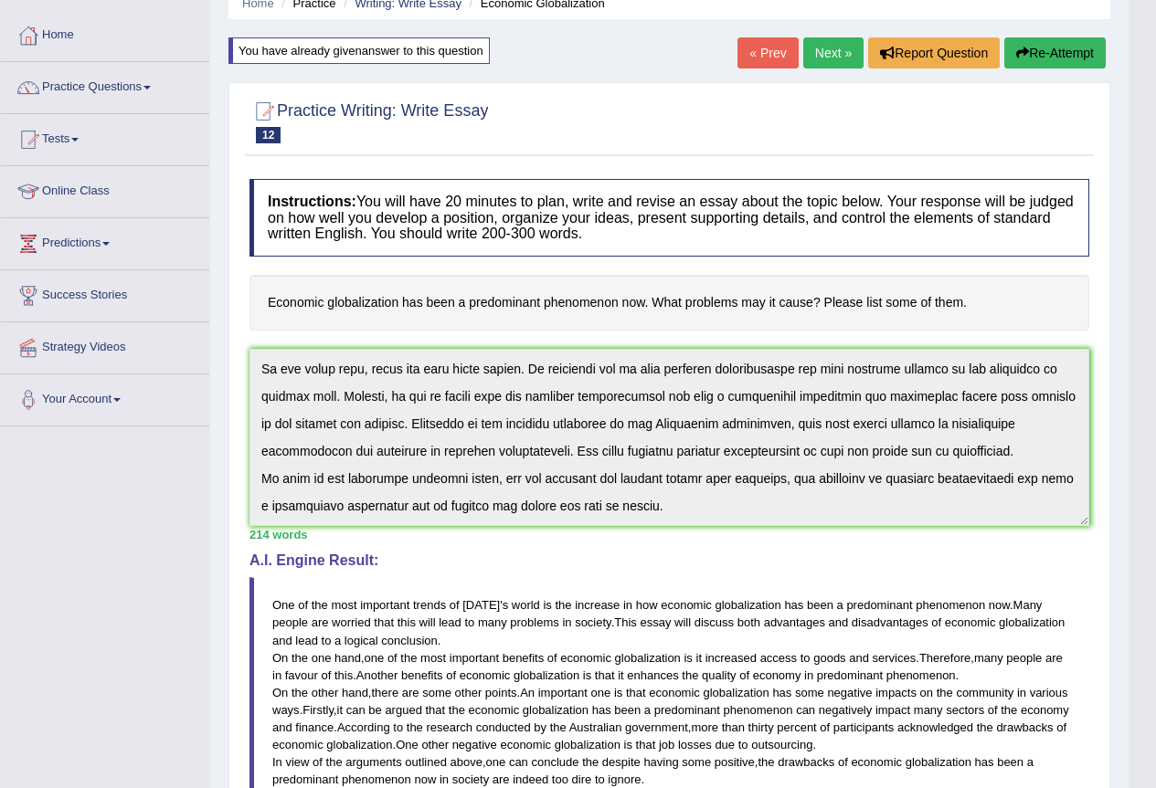
scroll to position [0, 0]
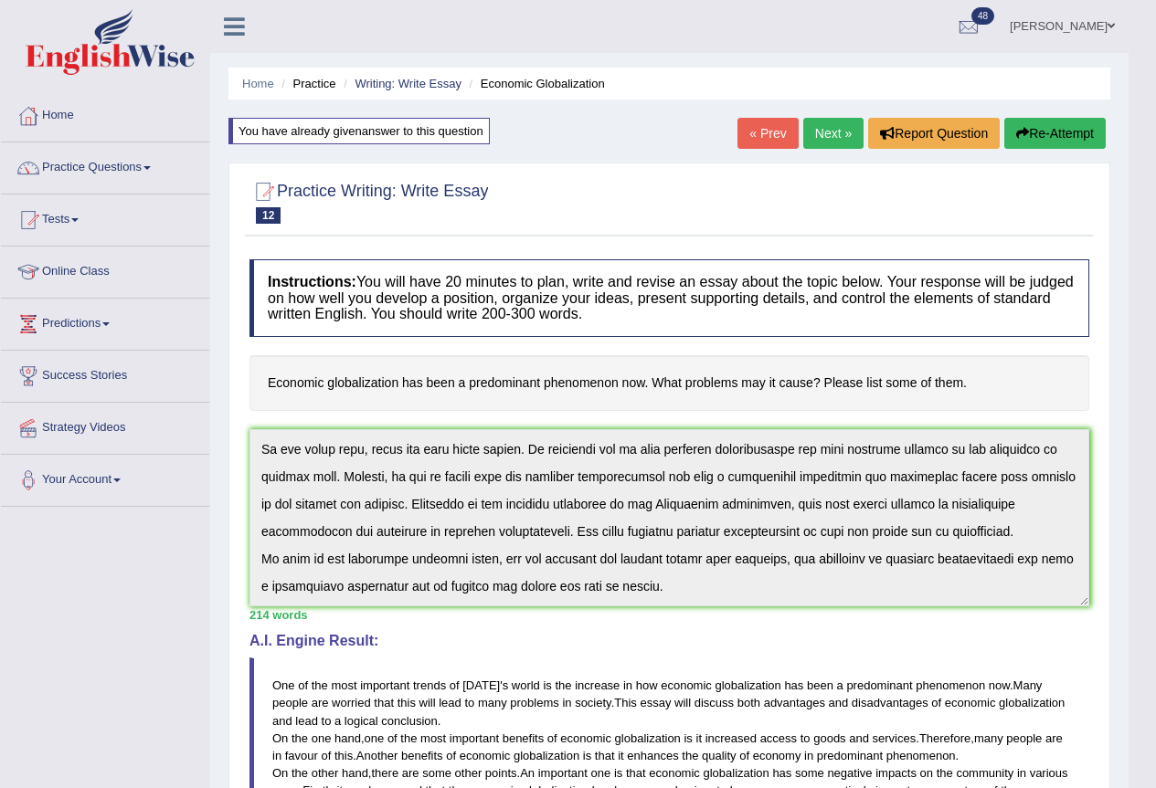
click at [1045, 27] on link "Jose Romuel Samaniego" at bounding box center [1062, 24] width 132 height 48
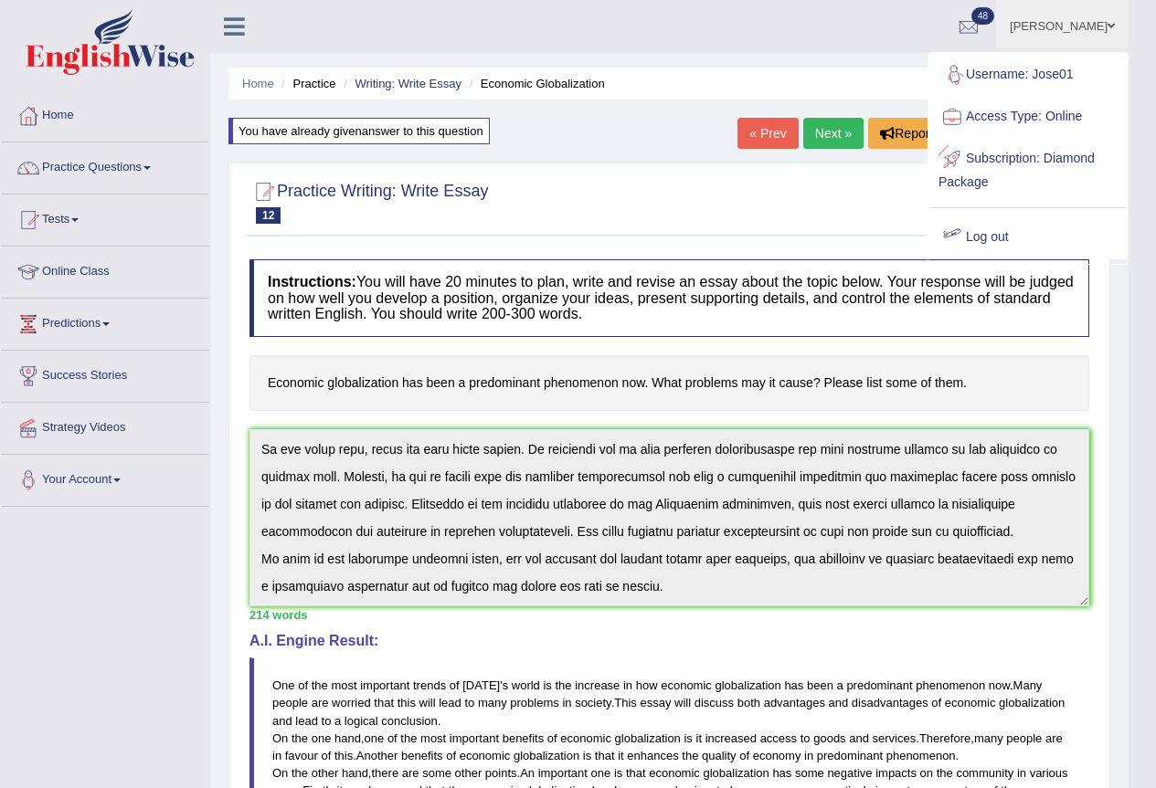
click at [1008, 232] on link "Log out" at bounding box center [1027, 238] width 197 height 42
